Goal: Book appointment/travel/reservation

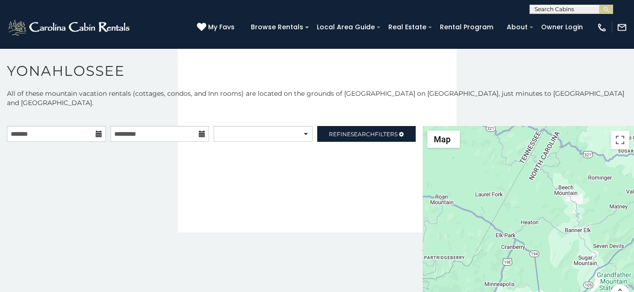
scroll to position [5, 0]
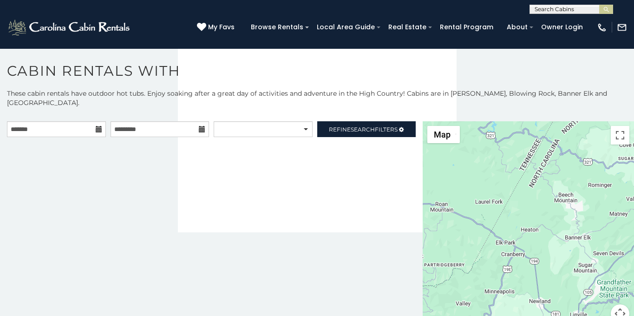
scroll to position [5, 0]
